Goal: Task Accomplishment & Management: Manage account settings

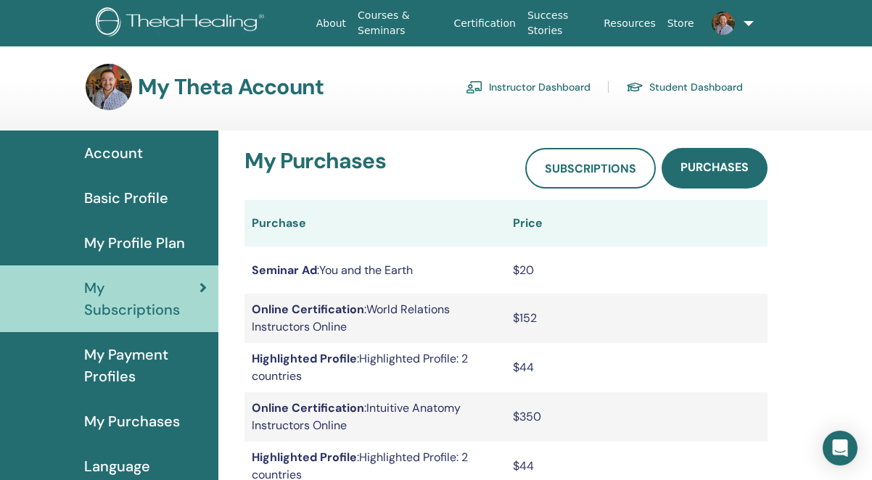
click at [545, 88] on link "Instructor Dashboard" at bounding box center [528, 86] width 125 height 23
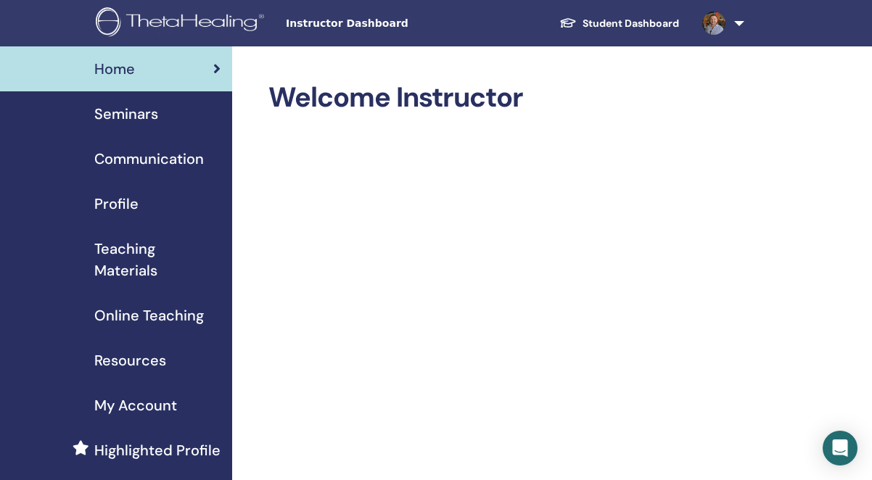
click at [148, 118] on span "Seminars" at bounding box center [126, 114] width 64 height 22
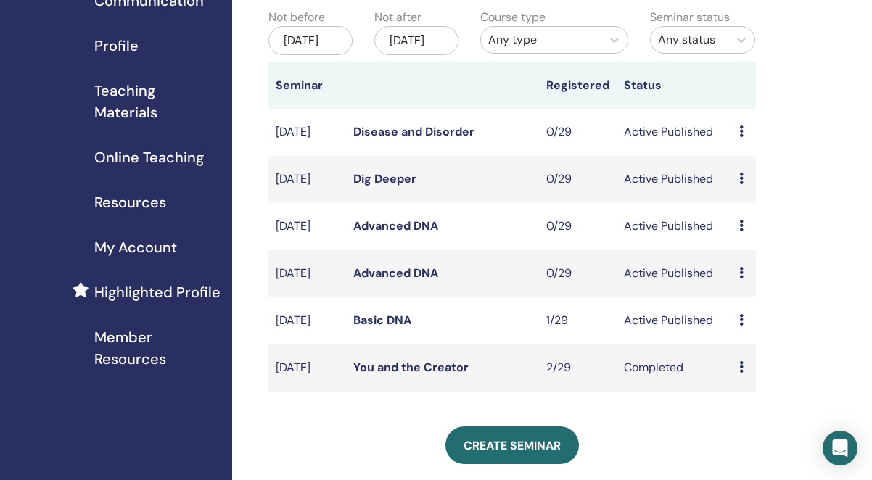
scroll to position [152, 0]
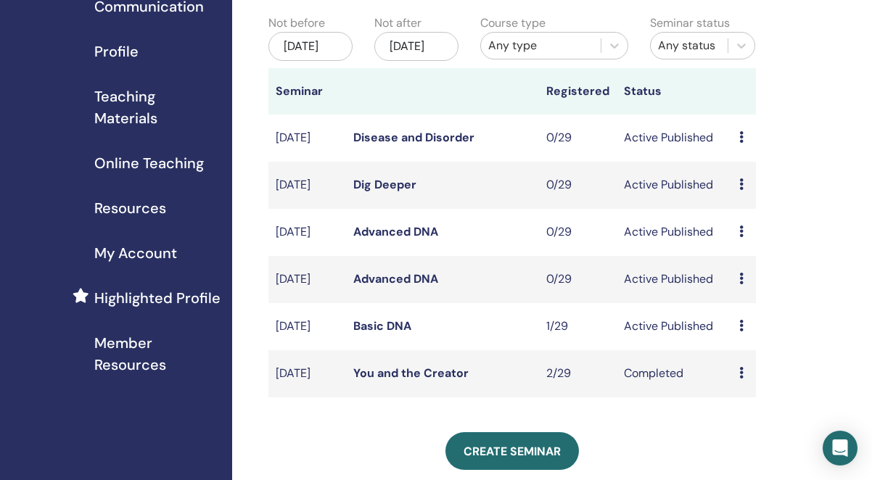
click at [432, 51] on div "[DATE]" at bounding box center [416, 46] width 84 height 29
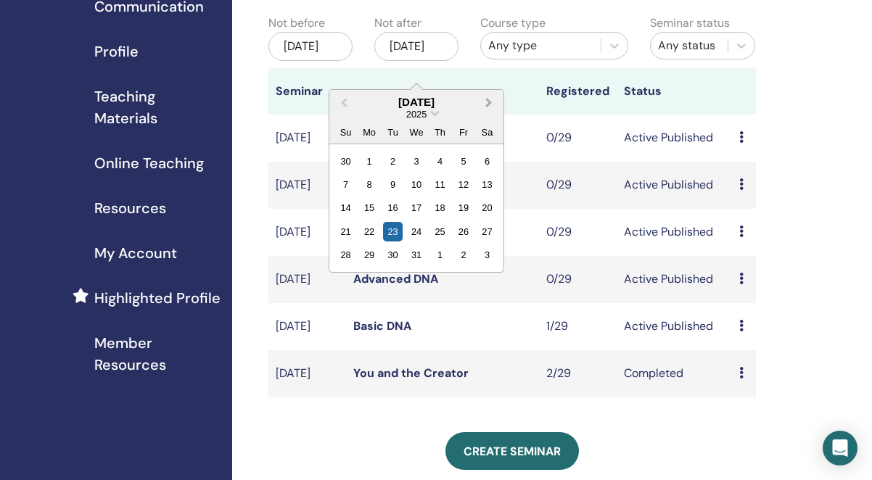
click at [489, 100] on span "Next Month" at bounding box center [489, 101] width 0 height 15
click at [425, 181] on div "7" at bounding box center [417, 185] width 20 height 20
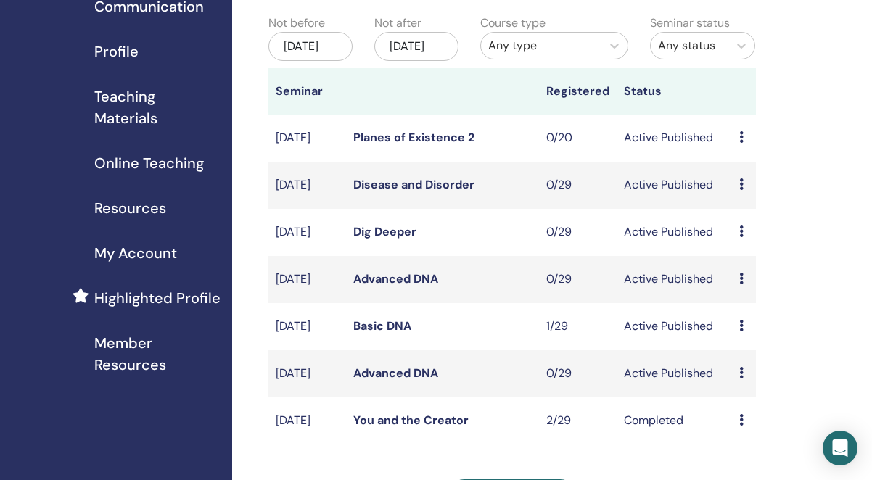
click at [743, 143] on icon at bounding box center [741, 137] width 4 height 12
click at [740, 184] on link "Edit" at bounding box center [740, 185] width 21 height 15
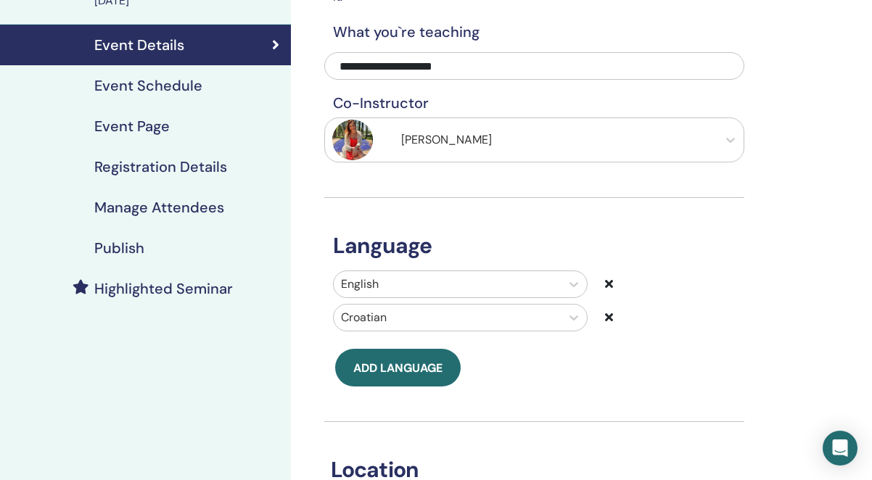
scroll to position [162, 0]
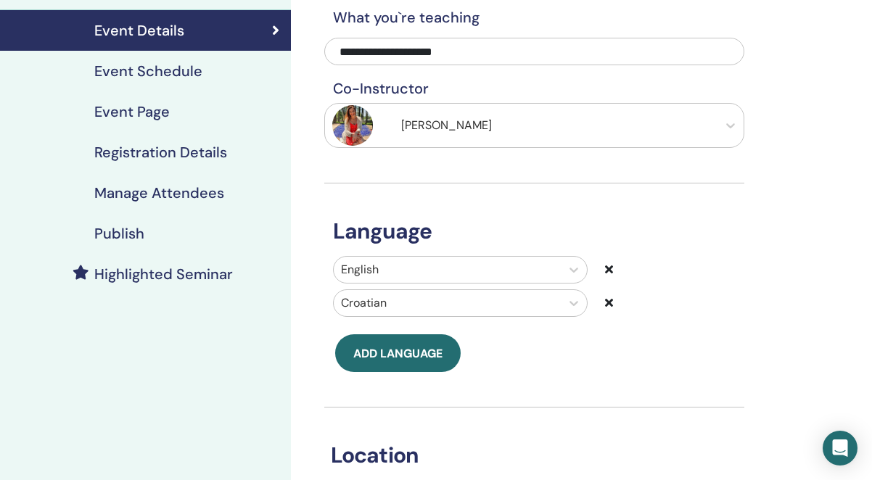
click at [178, 71] on h4 "Event Schedule" at bounding box center [148, 70] width 108 height 17
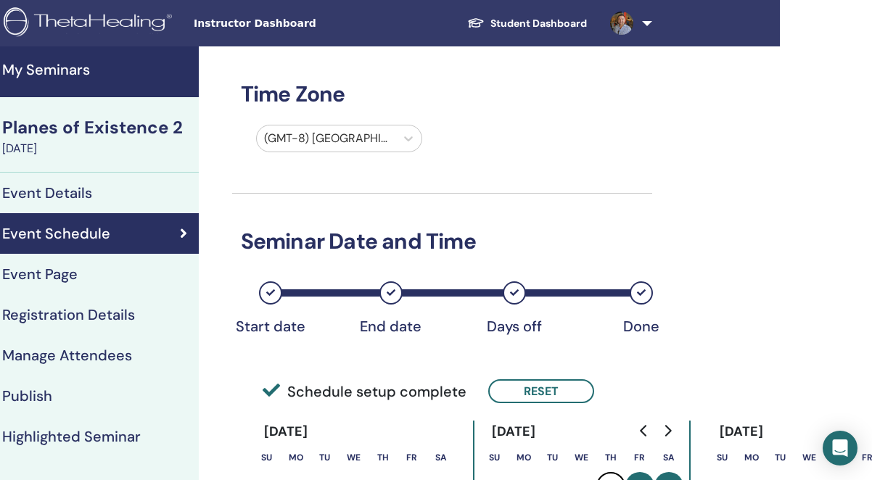
scroll to position [0, 92]
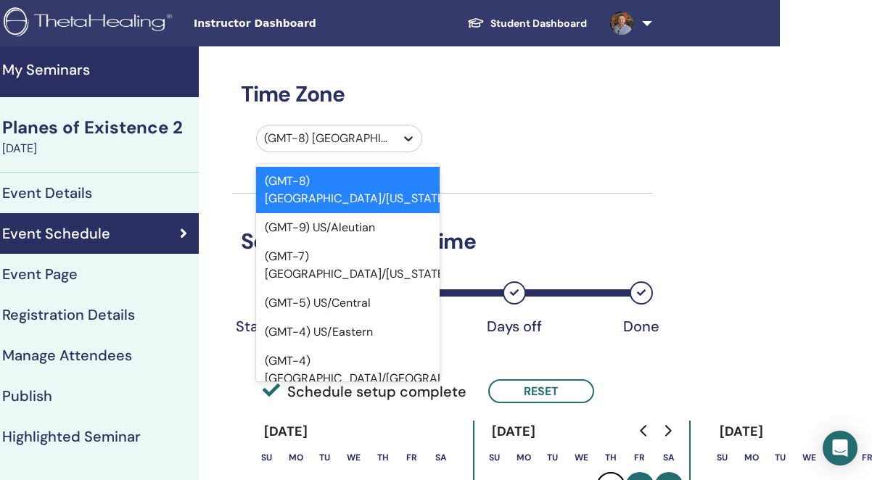
click at [410, 139] on icon at bounding box center [409, 138] width 9 height 5
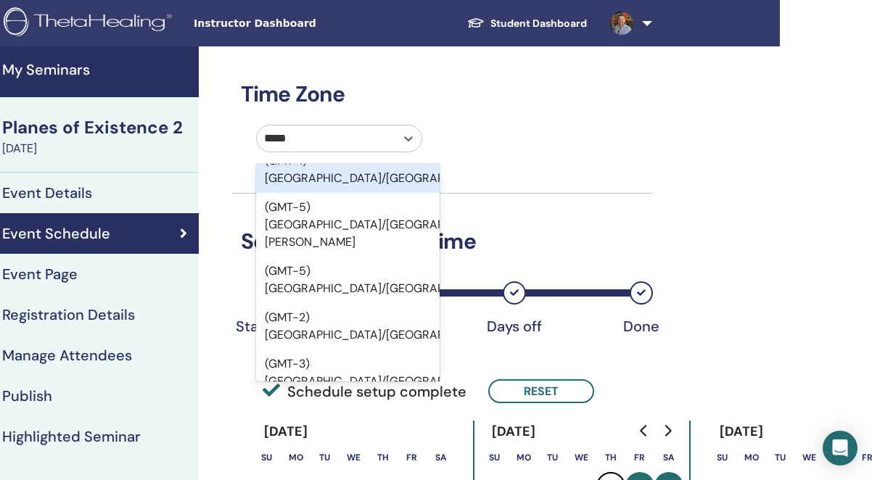
scroll to position [0, 0]
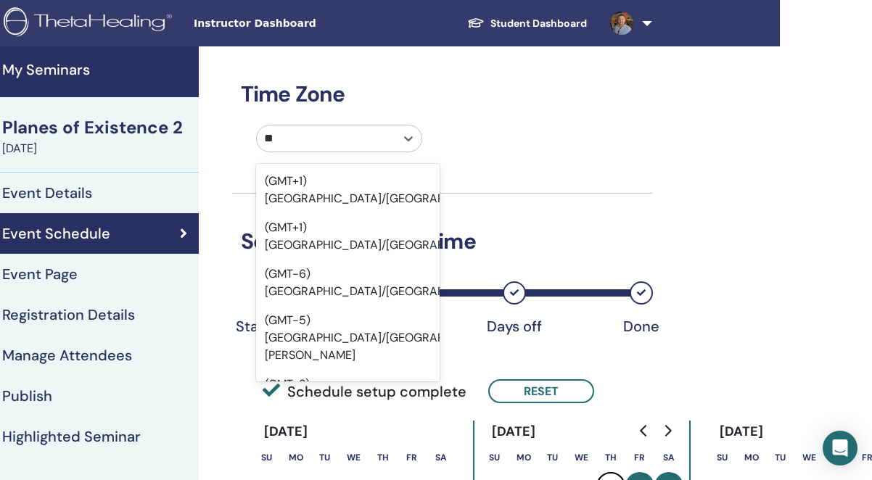
type input "*"
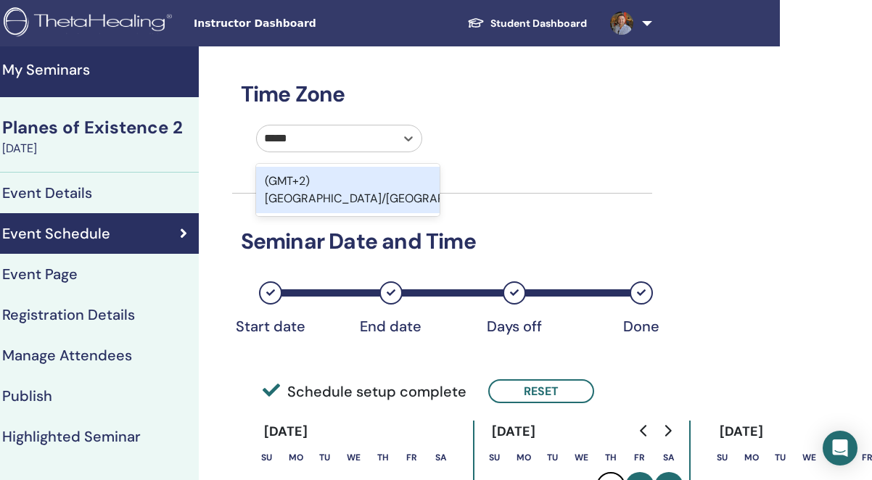
type input "******"
click at [369, 186] on div "(GMT+2) Europe/Zagreb" at bounding box center [348, 190] width 184 height 46
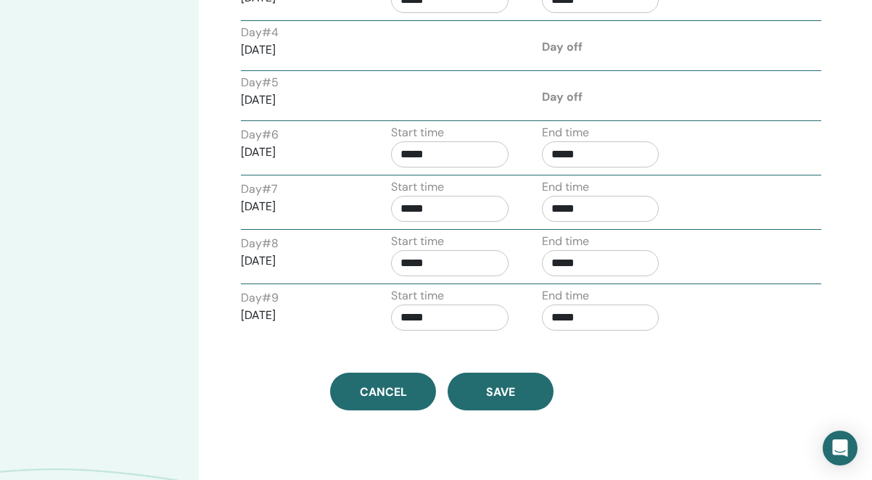
scroll to position [793, 93]
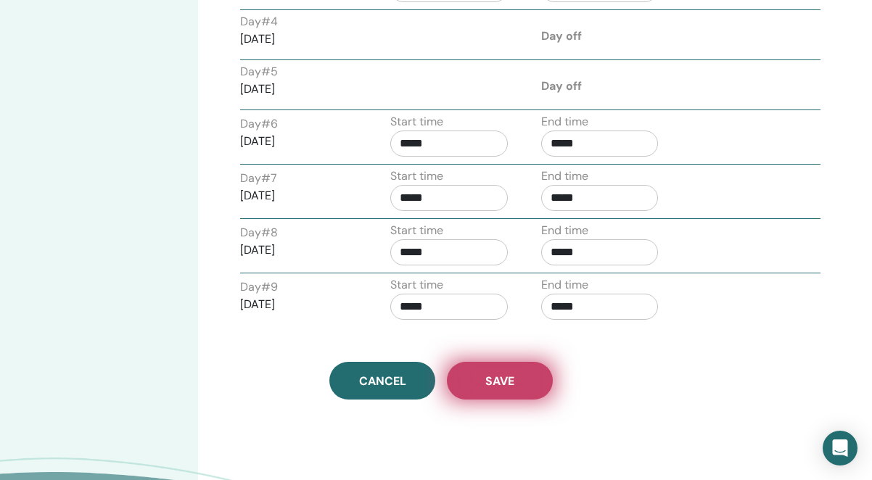
click at [492, 373] on span "Save" at bounding box center [499, 380] width 29 height 15
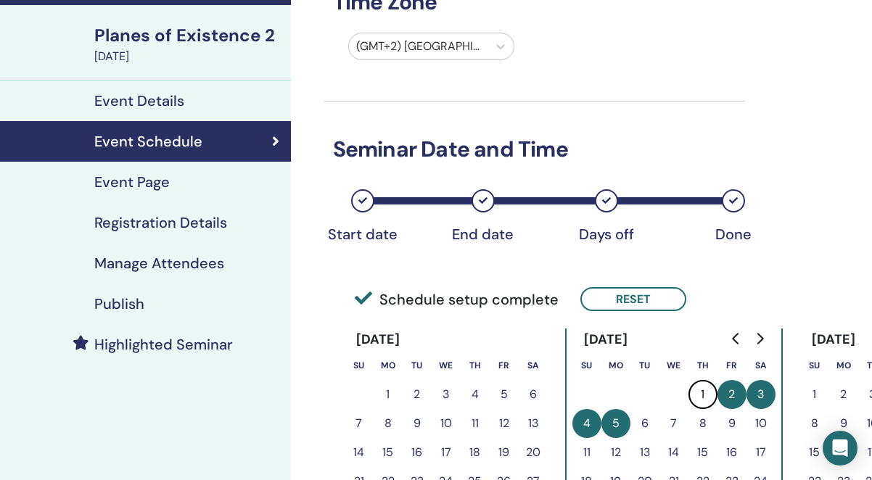
scroll to position [94, 0]
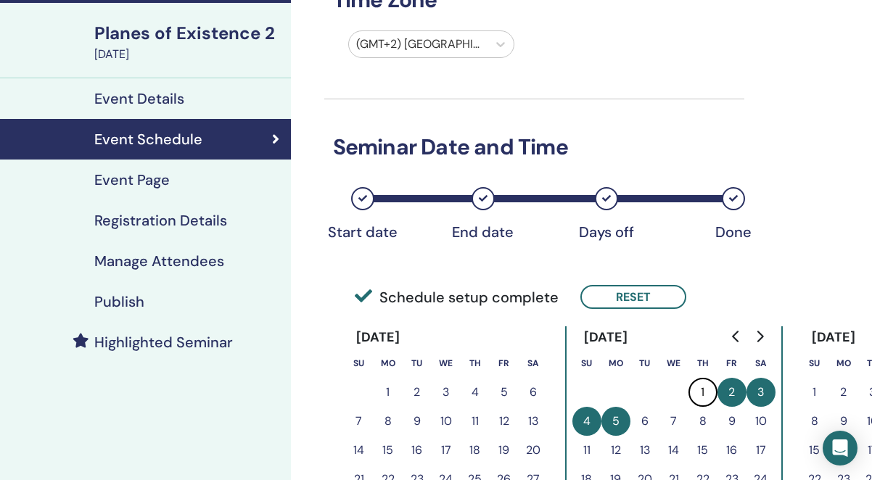
click at [128, 296] on h4 "Publish" at bounding box center [119, 301] width 50 height 17
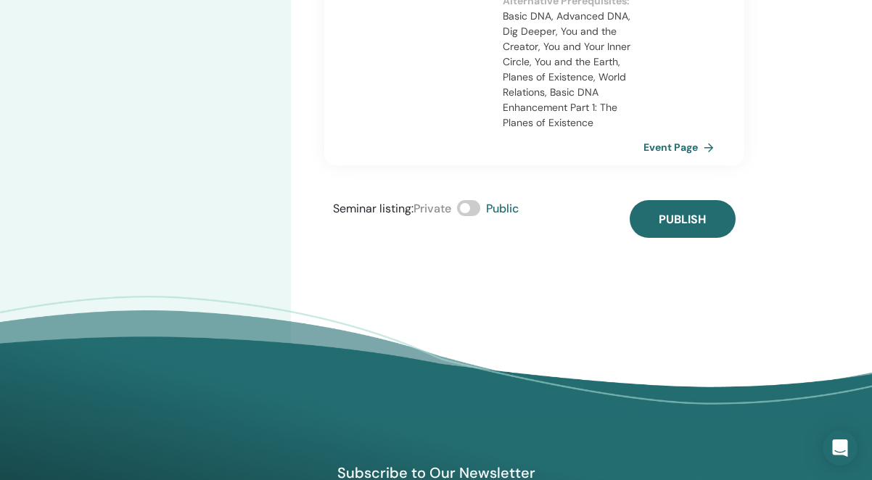
scroll to position [547, 0]
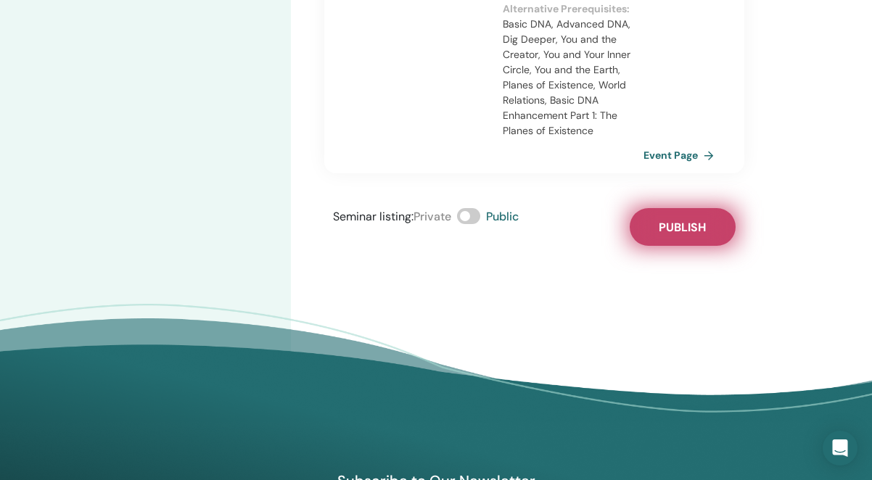
click at [695, 220] on span "Publish" at bounding box center [681, 227] width 47 height 15
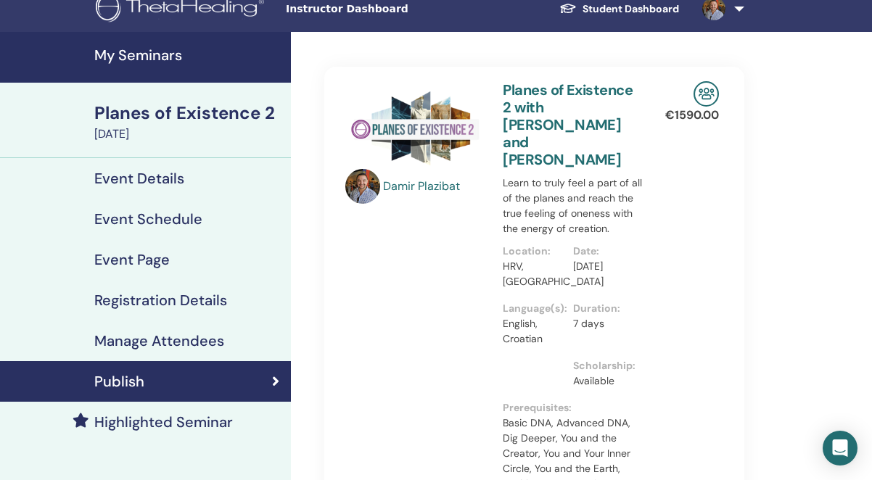
scroll to position [15, 0]
click at [181, 423] on h4 "Highlighted Seminar" at bounding box center [163, 421] width 139 height 17
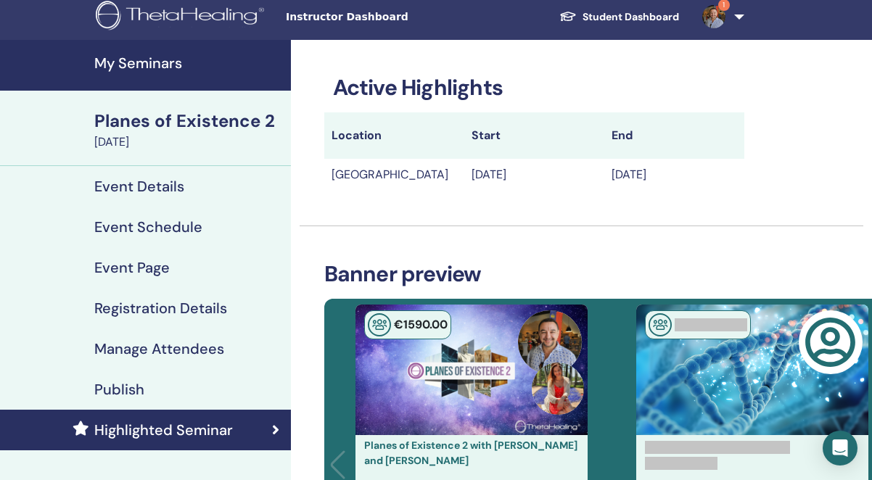
scroll to position [12, 0]
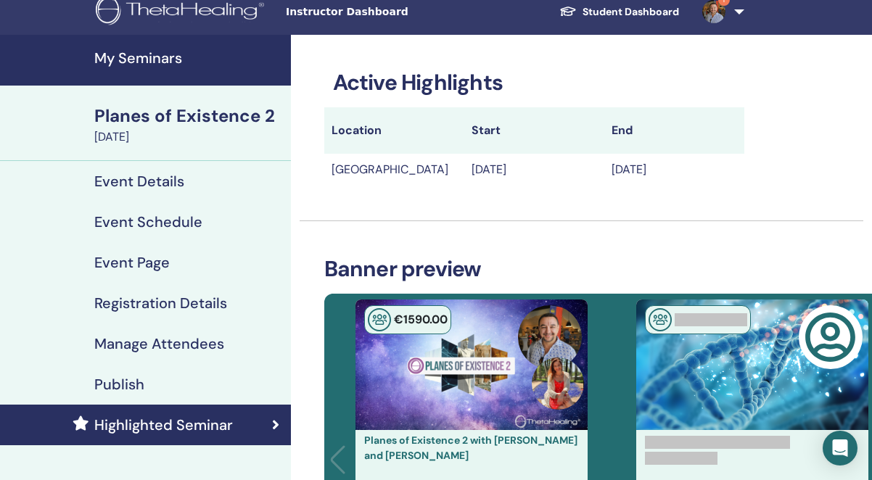
click at [180, 173] on h4 "Event Details" at bounding box center [139, 181] width 90 height 17
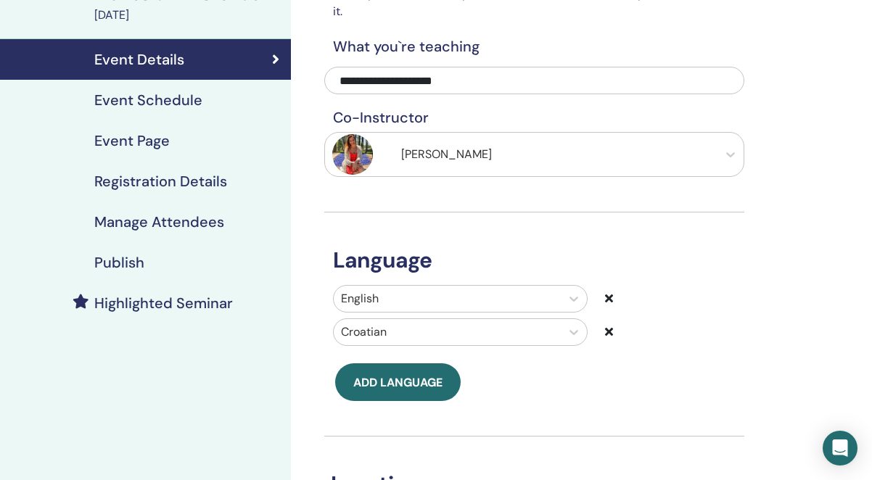
scroll to position [127, 0]
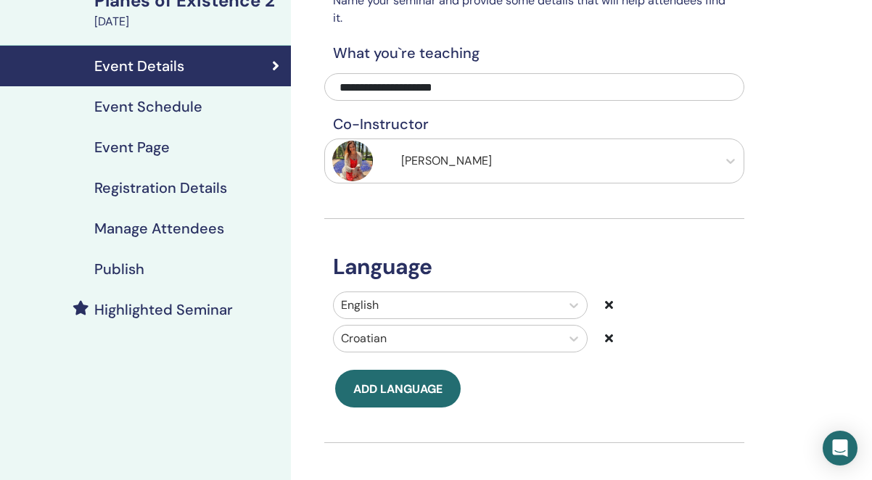
click at [161, 103] on h4 "Event Schedule" at bounding box center [148, 106] width 108 height 17
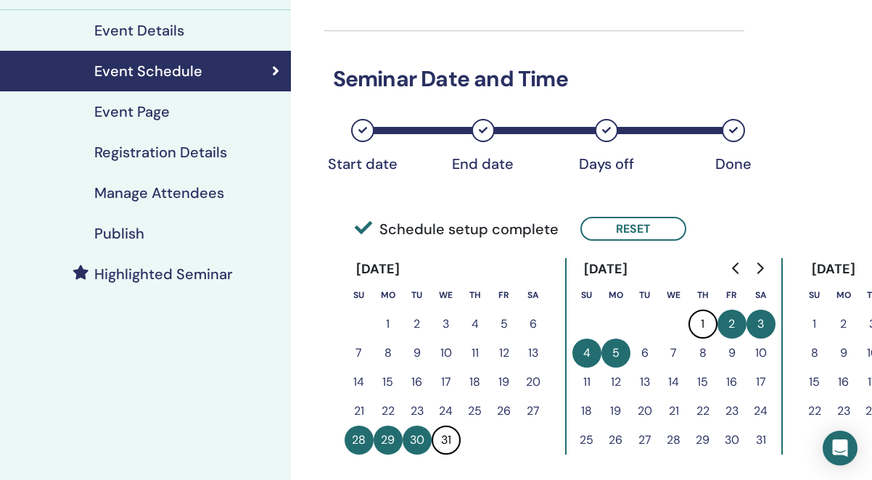
scroll to position [167, 0]
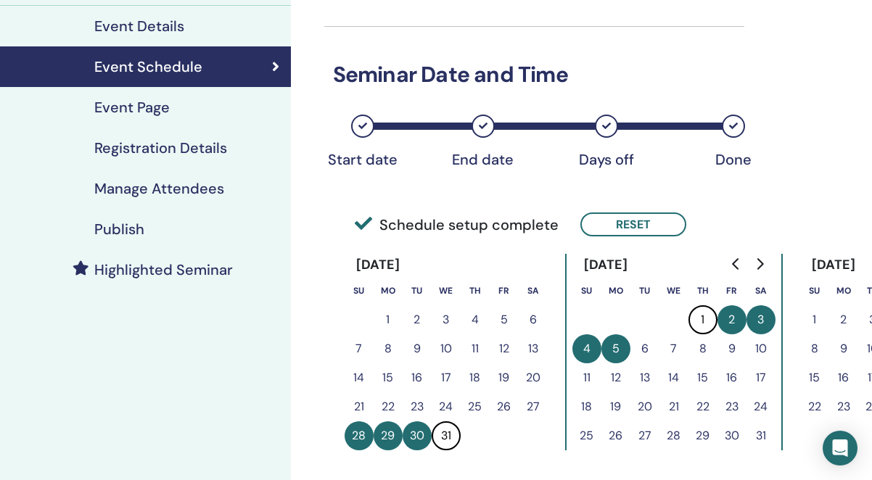
click at [132, 230] on h4 "Publish" at bounding box center [119, 228] width 50 height 17
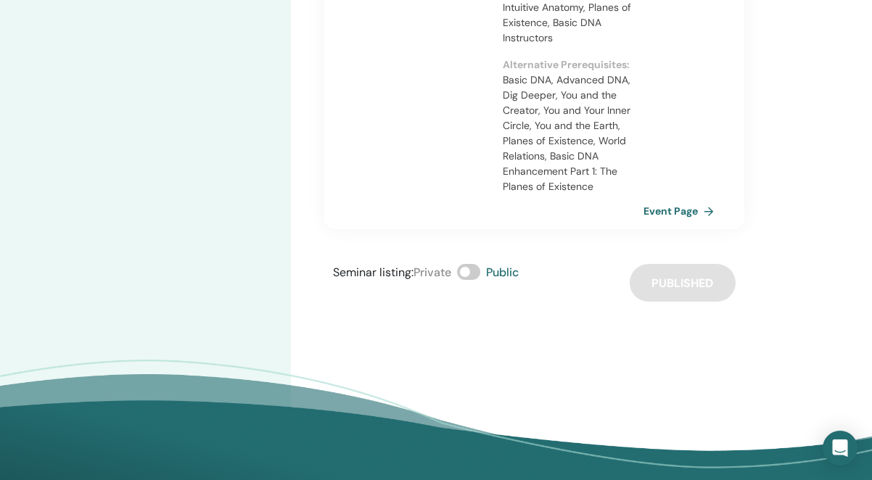
scroll to position [488, 0]
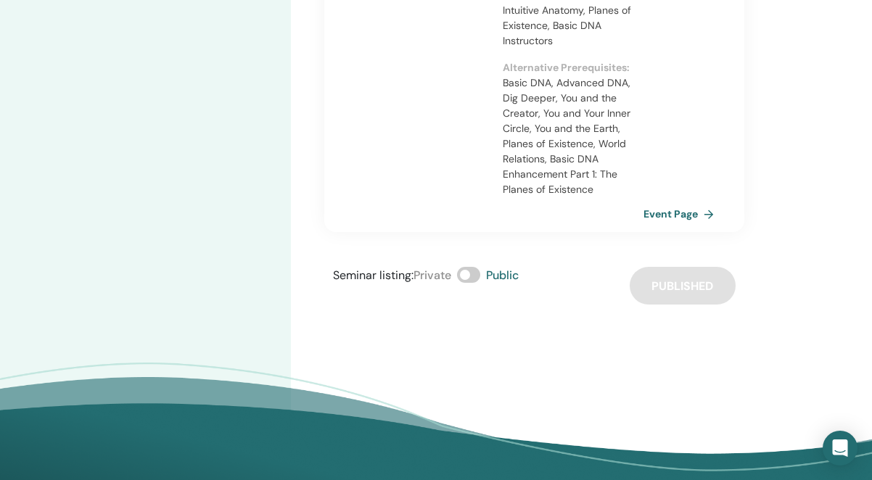
click at [677, 271] on div "Seminar listing : Private Public Published" at bounding box center [534, 286] width 420 height 38
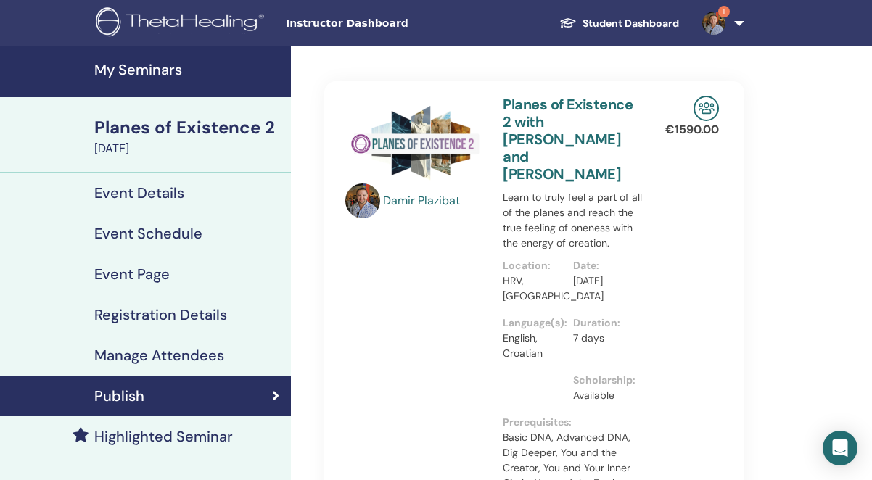
scroll to position [0, 0]
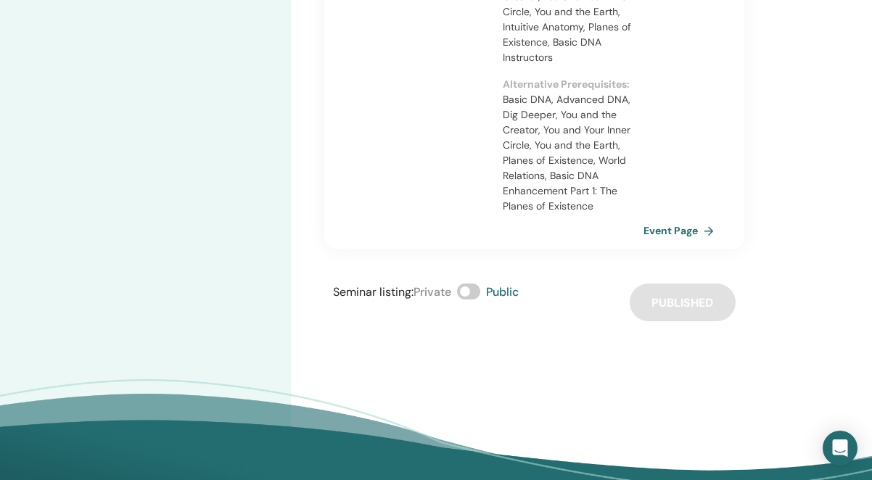
scroll to position [453, 0]
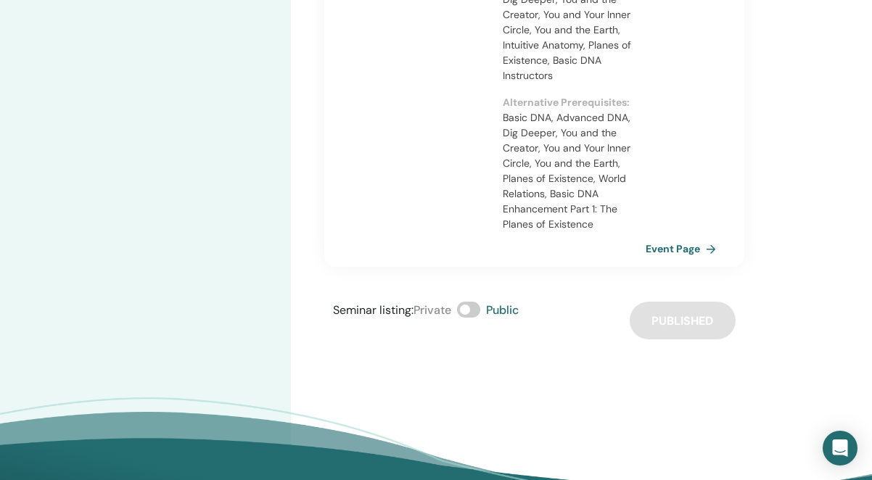
click at [665, 238] on link "Event Page" at bounding box center [683, 249] width 76 height 22
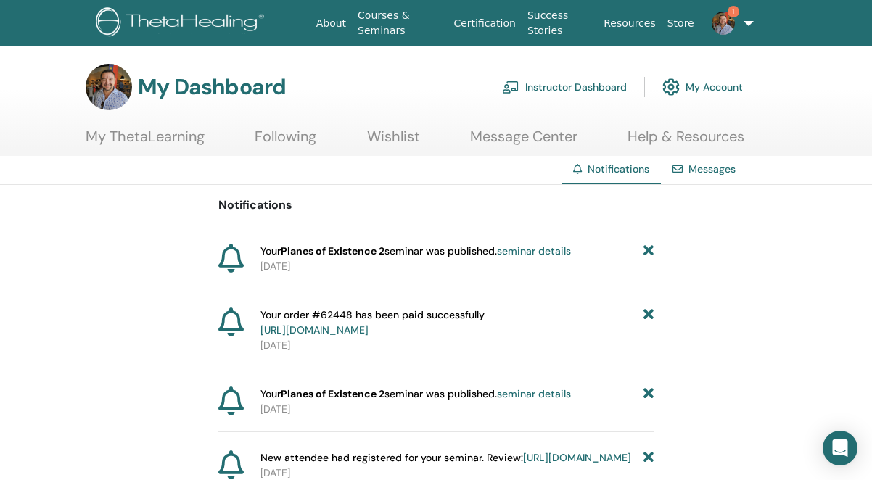
click at [539, 252] on link "seminar details" at bounding box center [534, 250] width 74 height 13
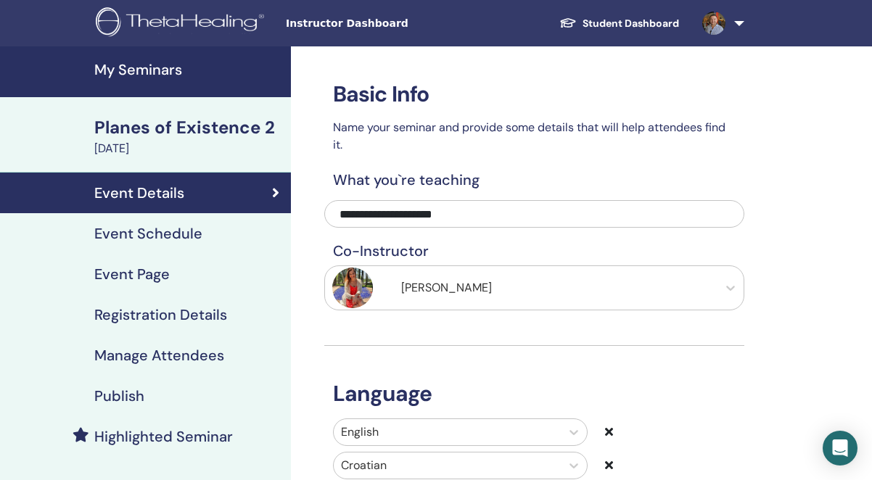
scroll to position [1, 0]
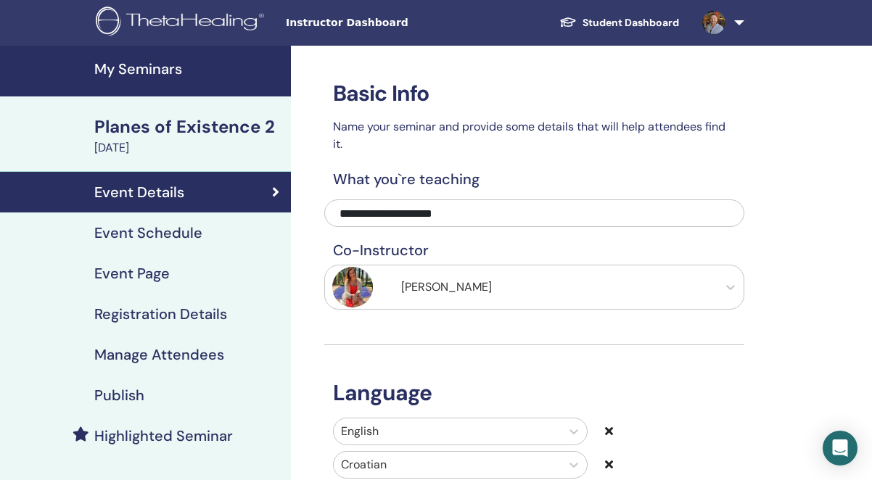
click at [165, 235] on h4 "Event Schedule" at bounding box center [148, 232] width 108 height 17
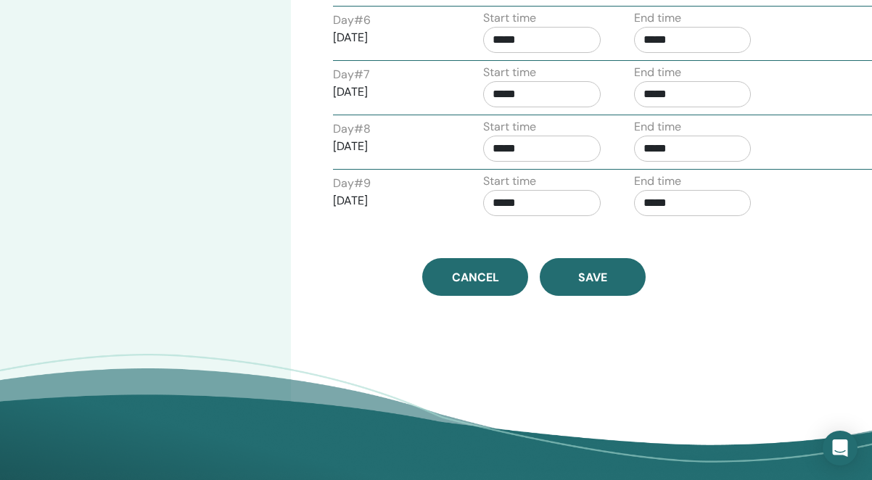
scroll to position [904, 0]
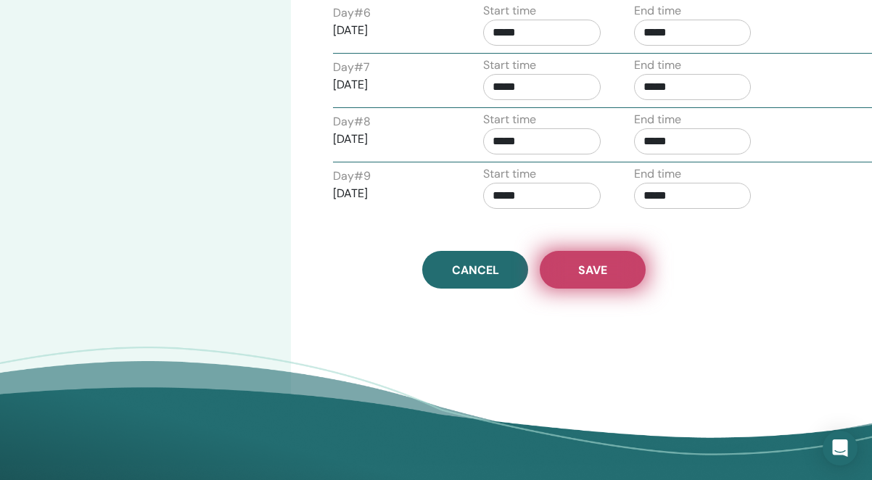
click at [582, 263] on span "Save" at bounding box center [592, 270] width 29 height 15
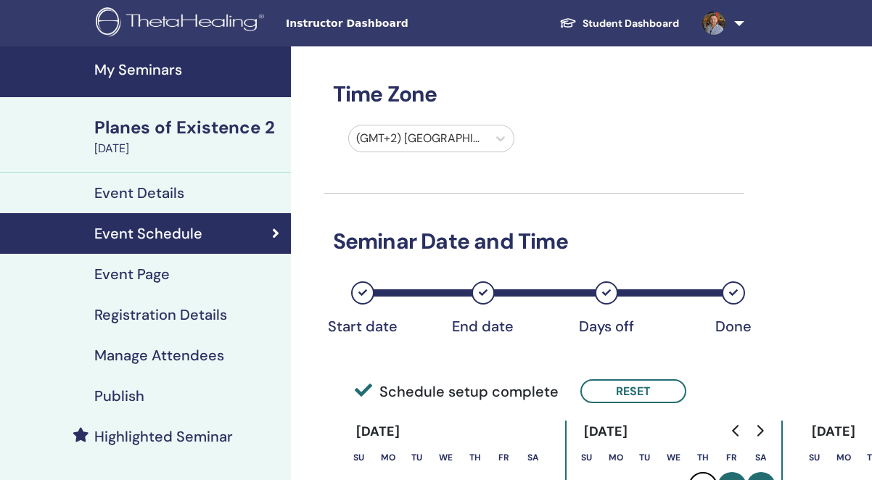
scroll to position [904, 0]
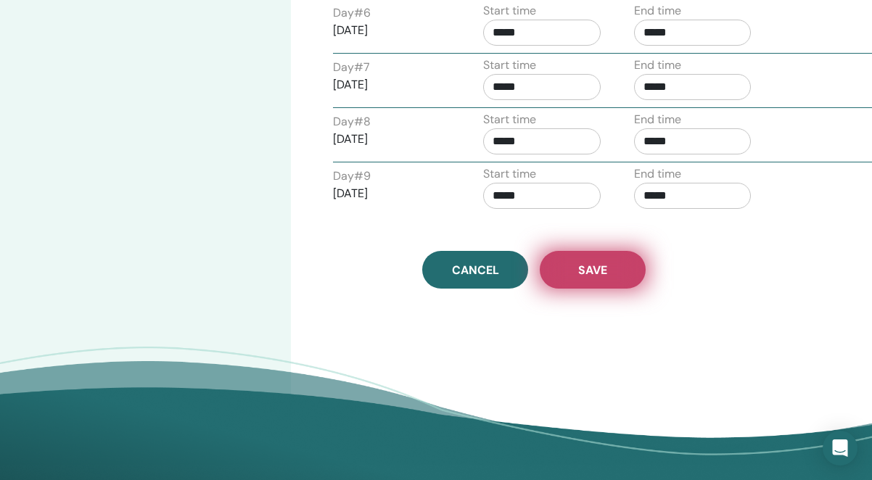
click at [569, 255] on button "Save" at bounding box center [593, 270] width 106 height 38
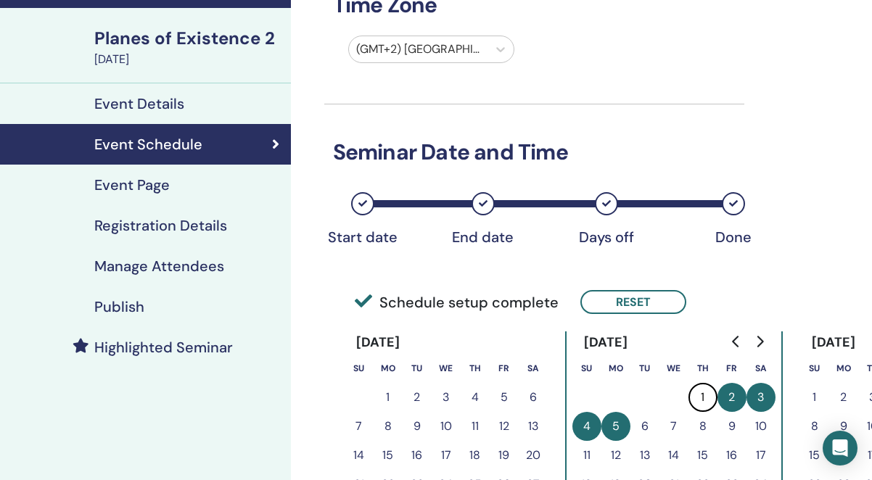
scroll to position [20, 0]
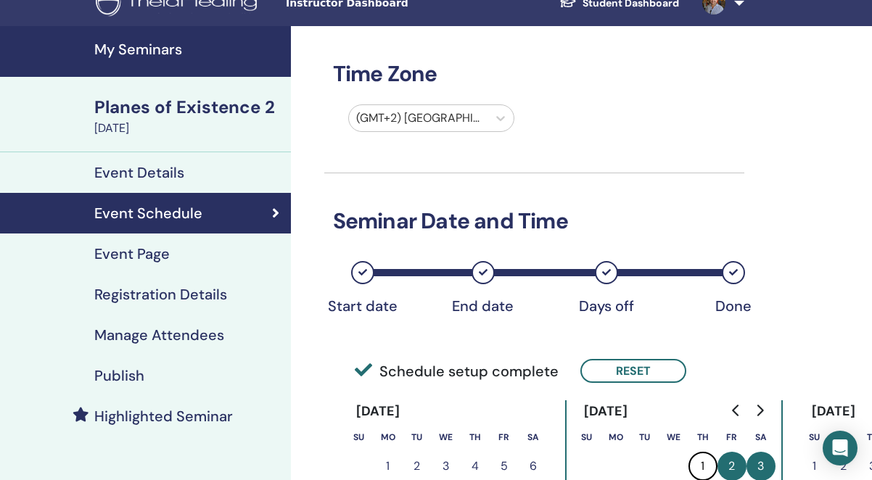
click at [136, 362] on link "Publish" at bounding box center [145, 375] width 291 height 41
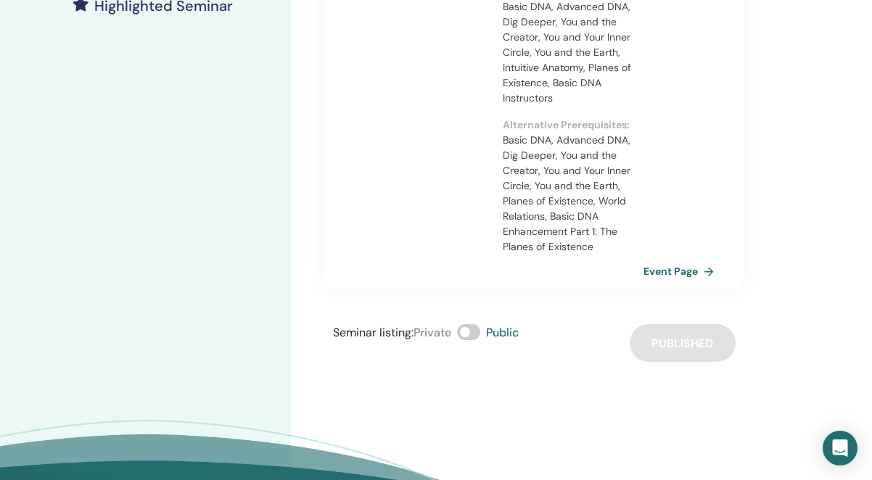
scroll to position [438, 0]
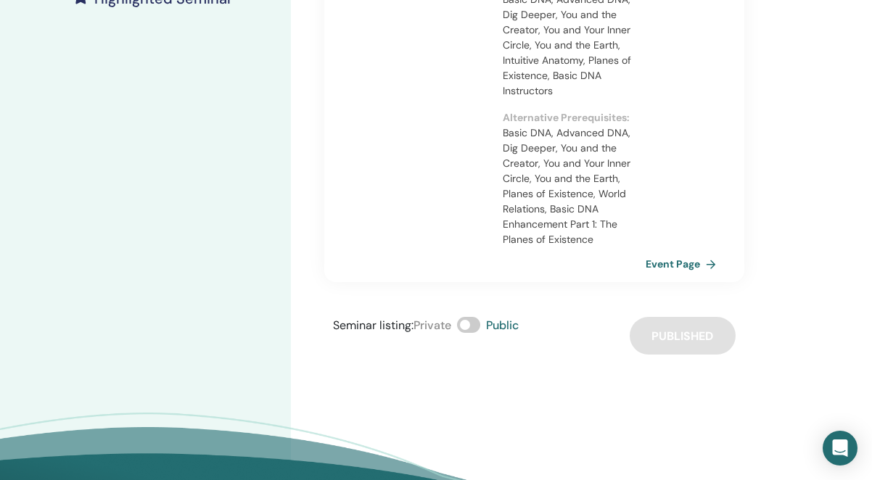
click at [693, 253] on link "Event Page" at bounding box center [683, 264] width 76 height 22
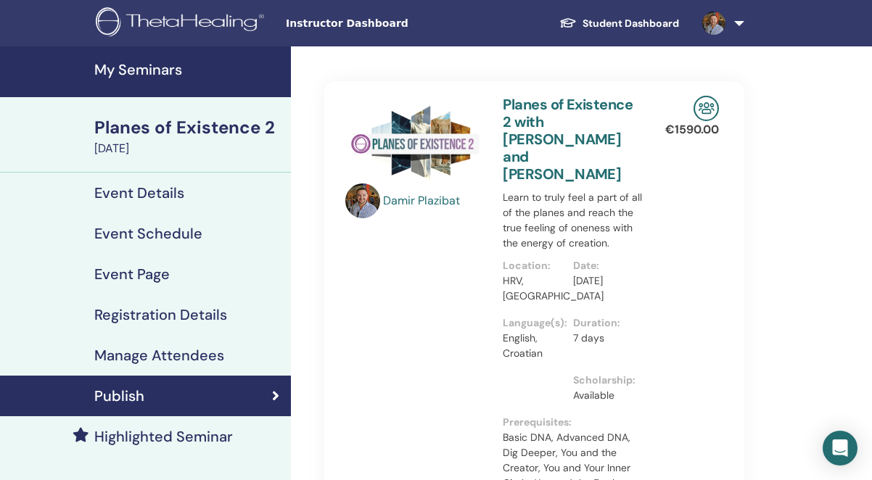
click at [160, 194] on h4 "Event Details" at bounding box center [139, 192] width 90 height 17
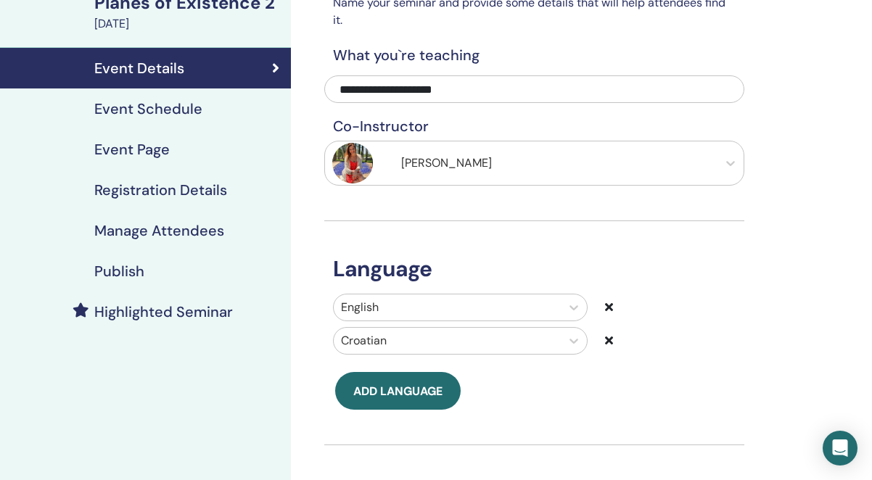
scroll to position [120, 0]
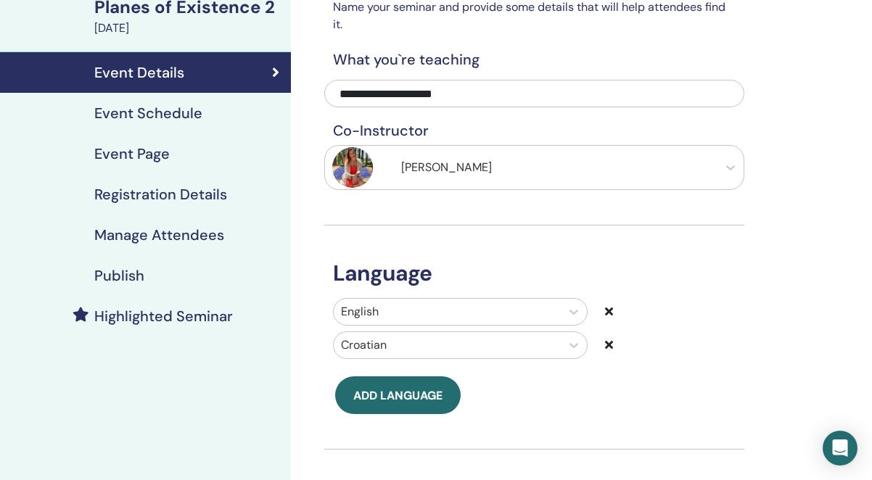
click at [183, 108] on h4 "Event Schedule" at bounding box center [148, 112] width 108 height 17
